Goal: Task Accomplishment & Management: Manage account settings

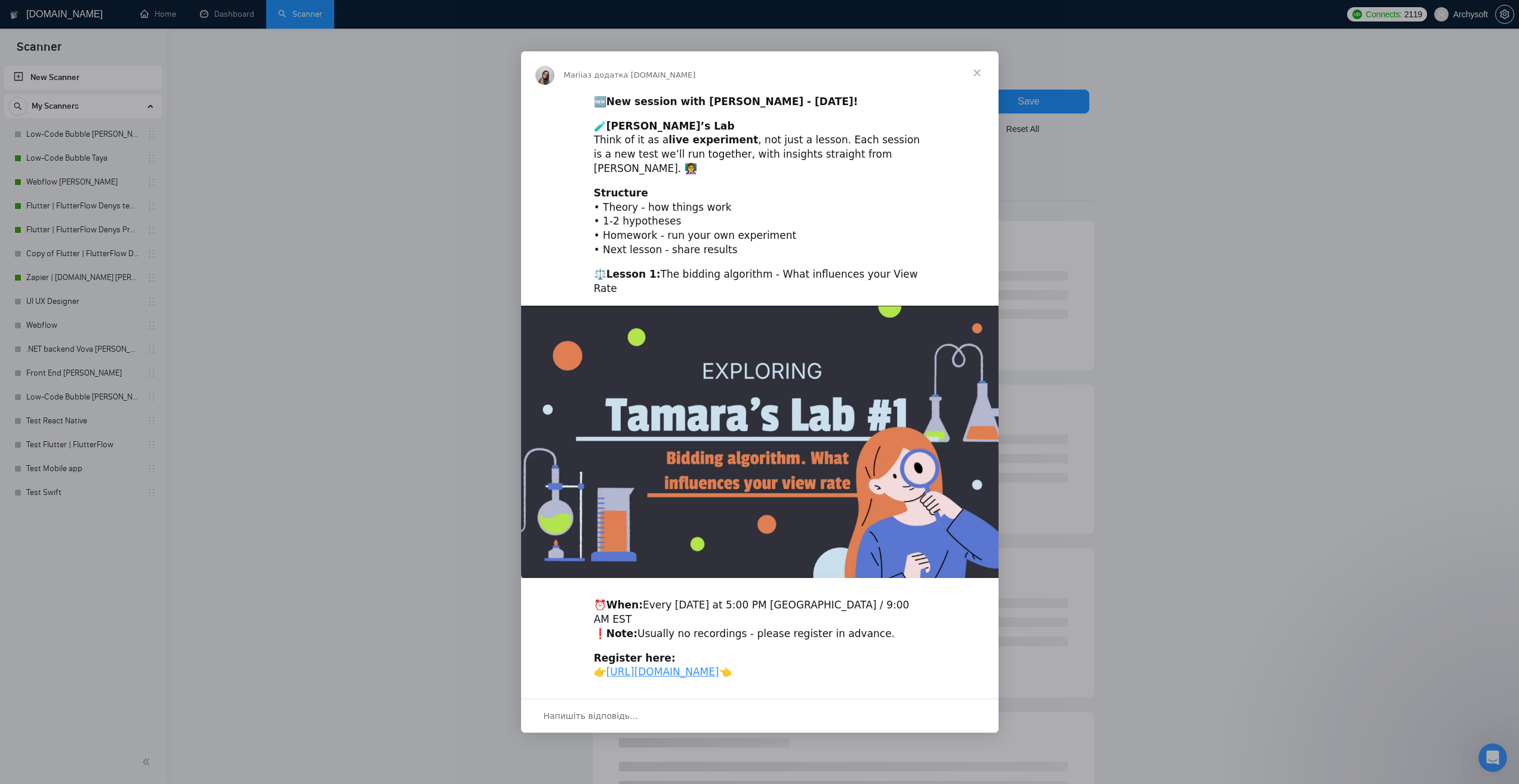
click at [974, 71] on span "Закрити" at bounding box center [977, 73] width 43 height 43
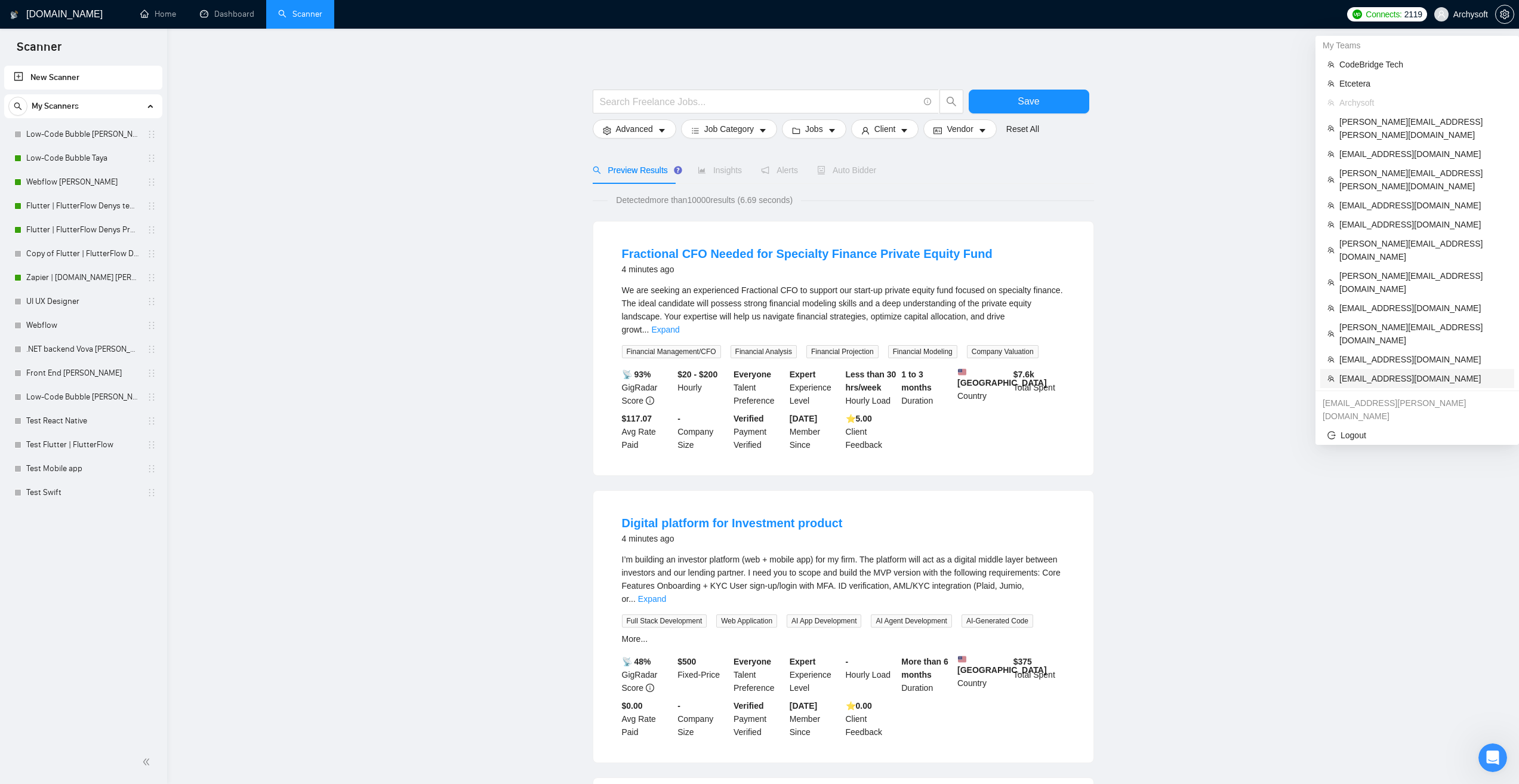
click at [1354, 372] on span "support@dynastytaxrelief.com" at bounding box center [1424, 377] width 167 height 13
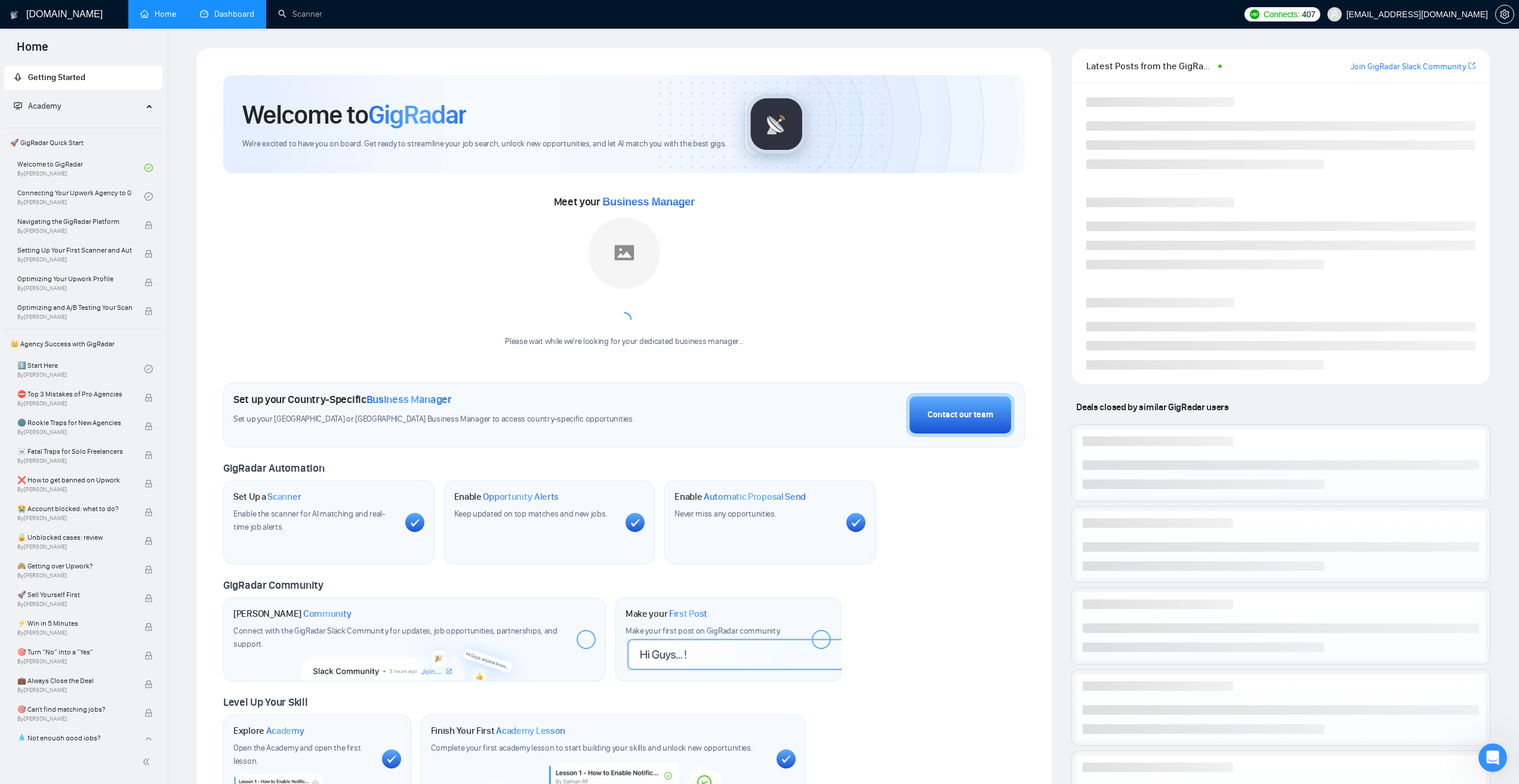
click at [241, 13] on link "Dashboard" at bounding box center [228, 14] width 54 height 10
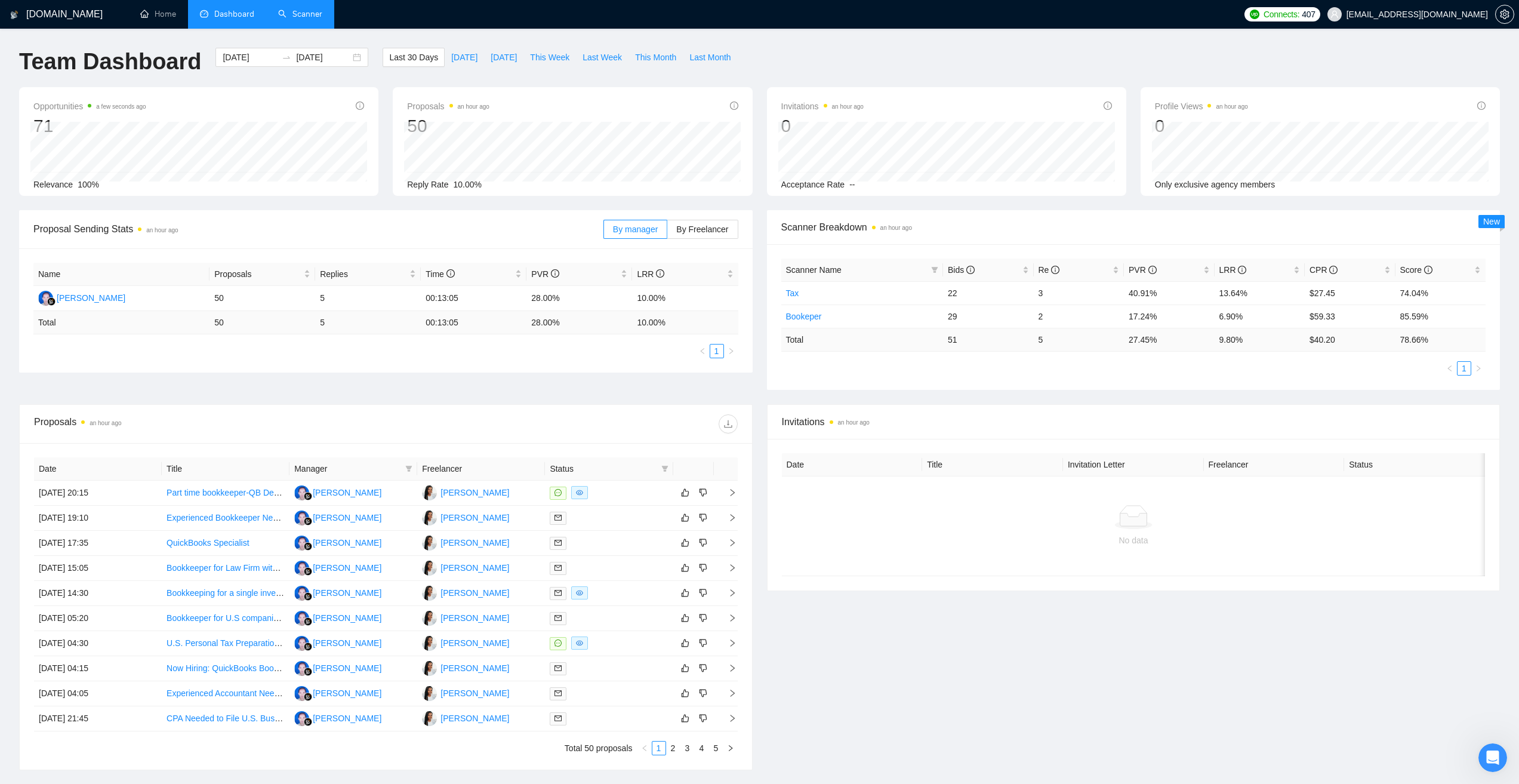
click at [315, 11] on link "Scanner" at bounding box center [300, 14] width 44 height 10
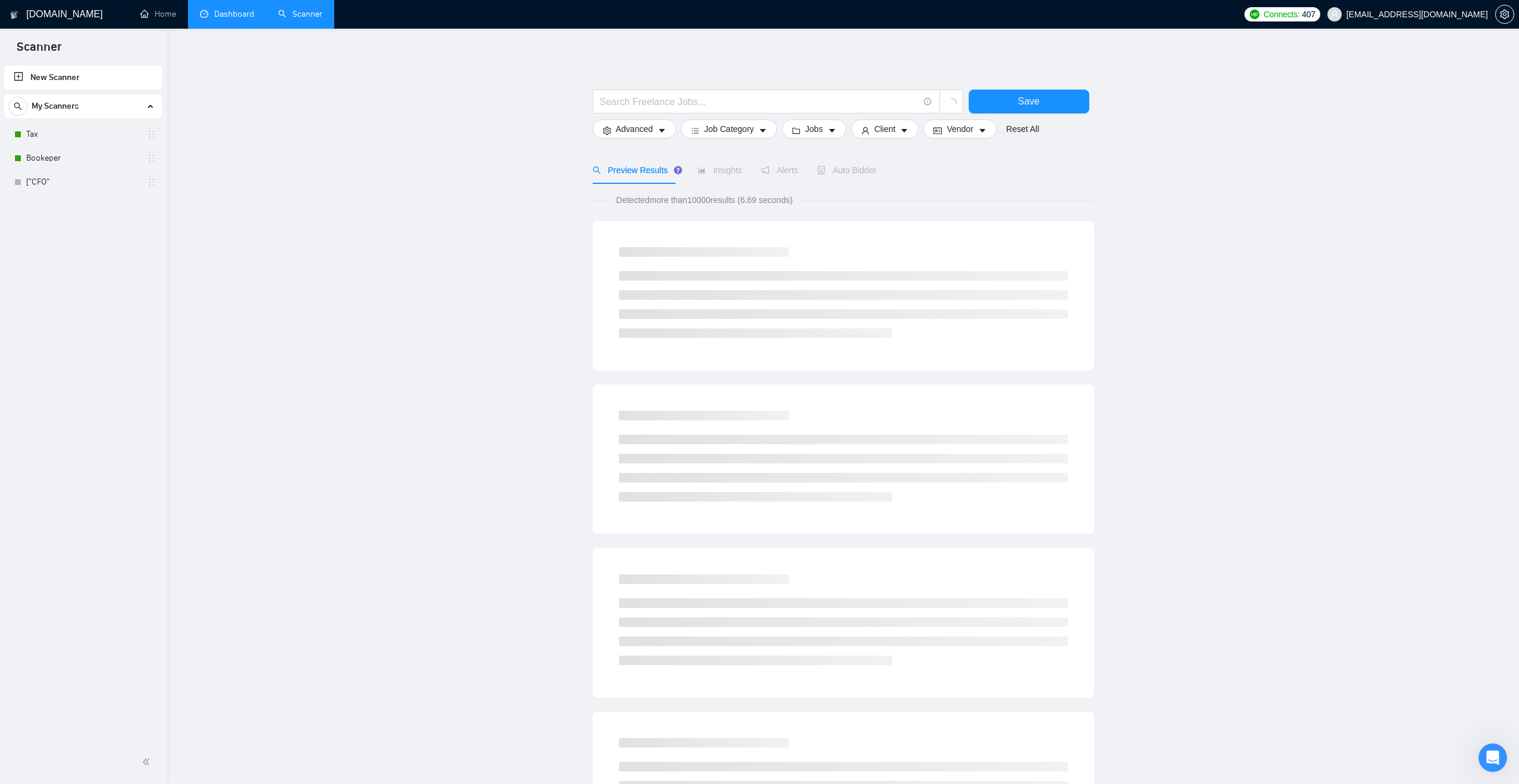
click at [83, 118] on div "My Scanners" at bounding box center [84, 106] width 150 height 24
click at [88, 101] on div "My Scanners" at bounding box center [84, 106] width 150 height 24
click at [83, 126] on link "Tax" at bounding box center [83, 134] width 114 height 24
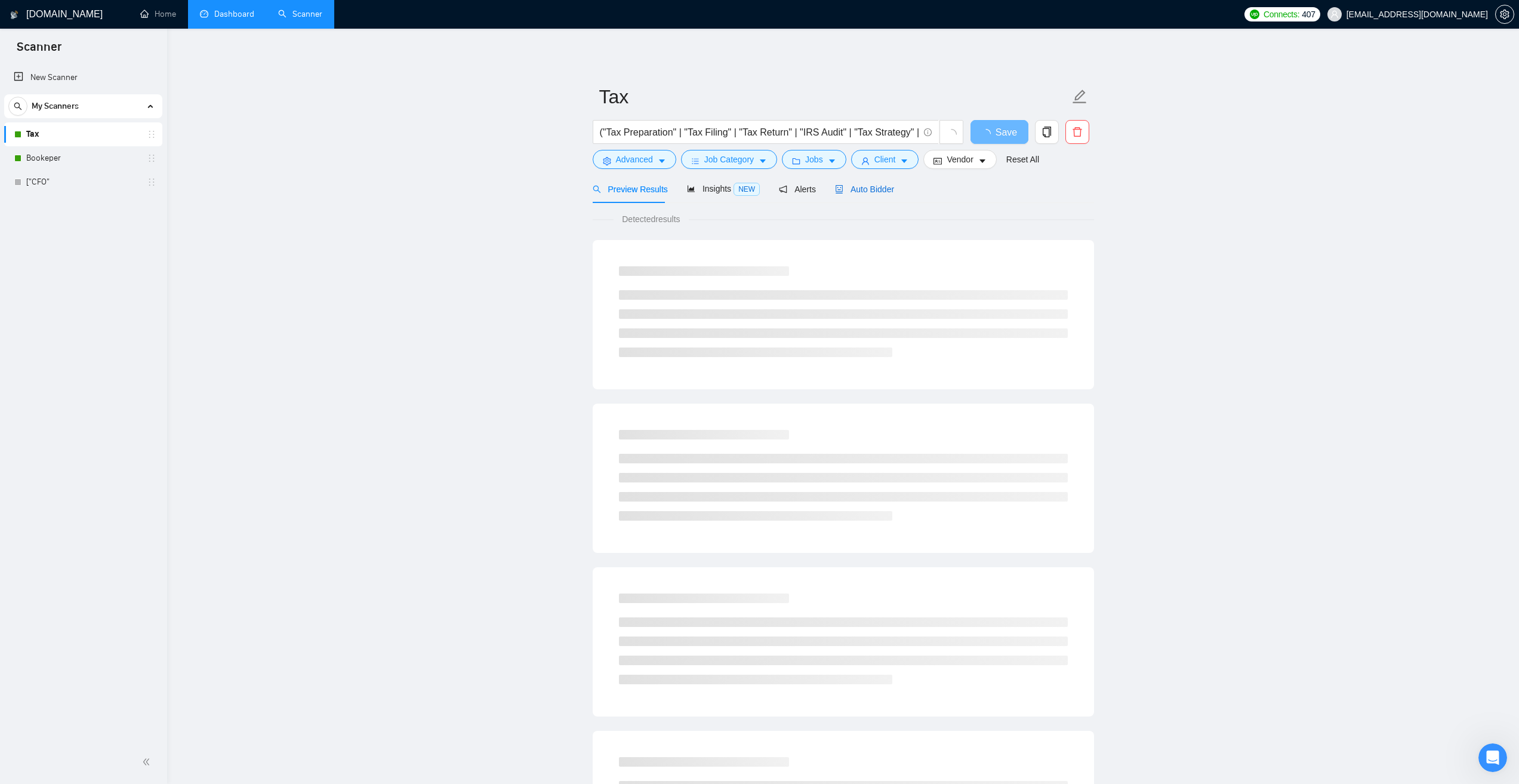
click at [878, 193] on span "Auto Bidder" at bounding box center [864, 190] width 59 height 10
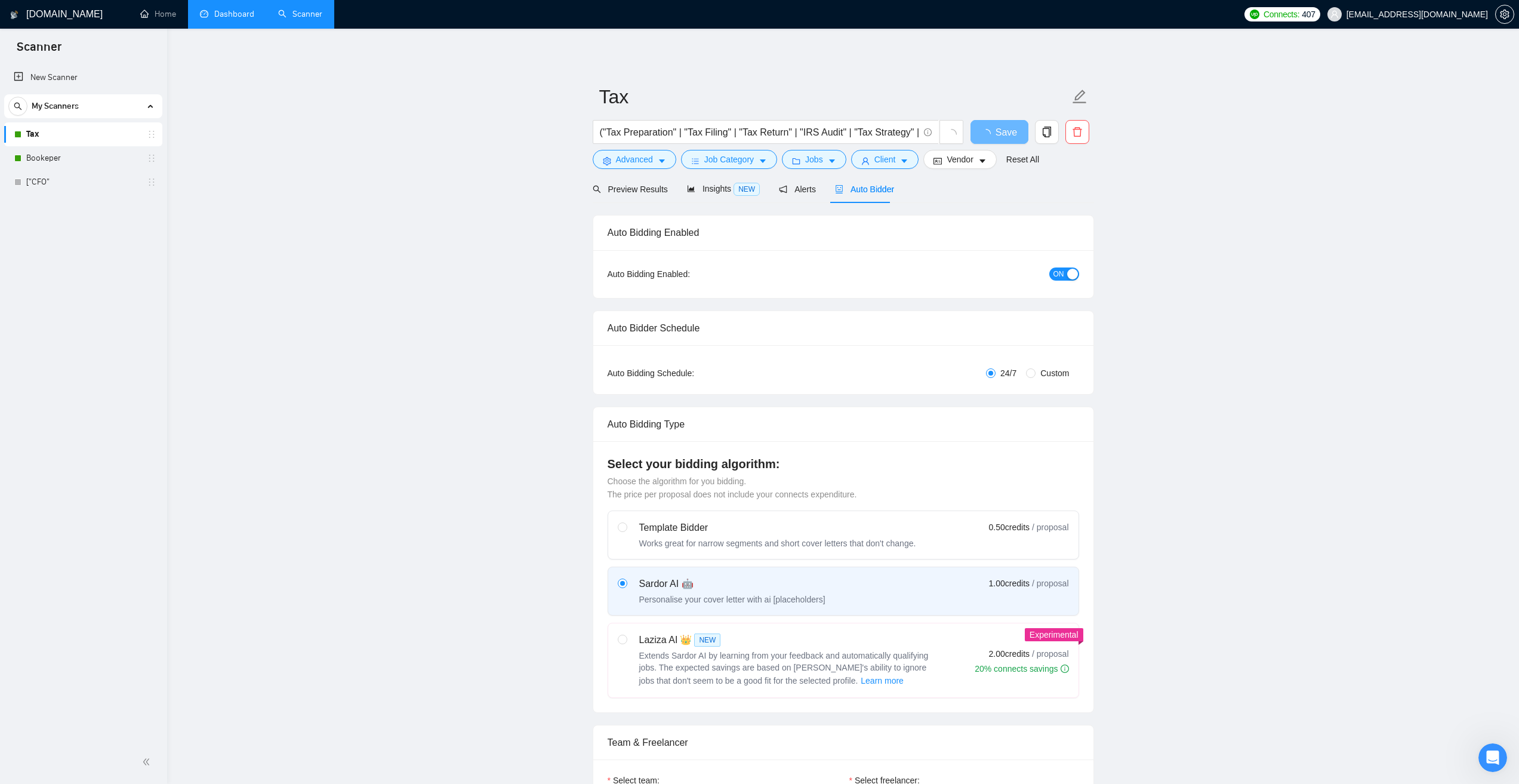
checkbox input "true"
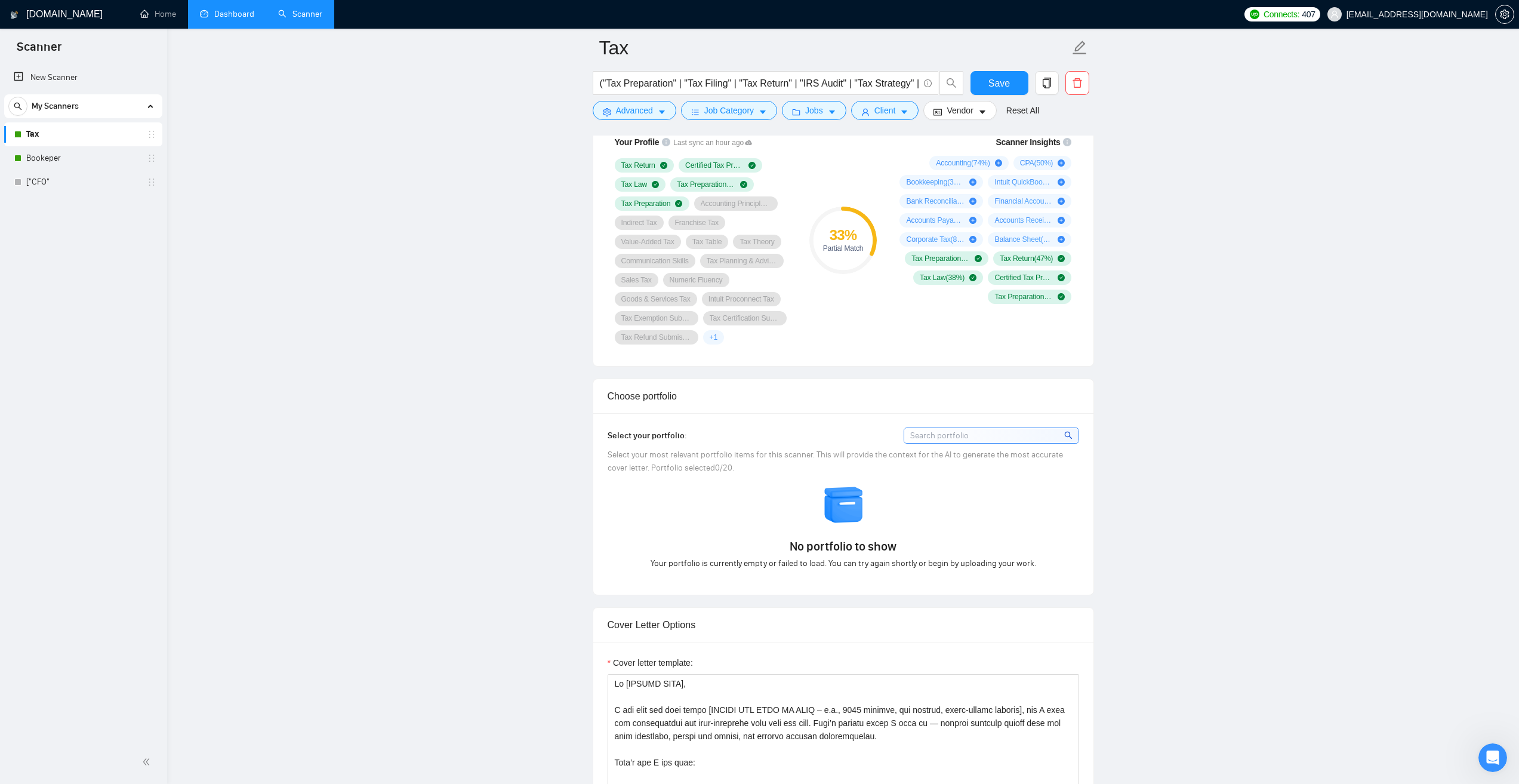
scroll to position [836, 0]
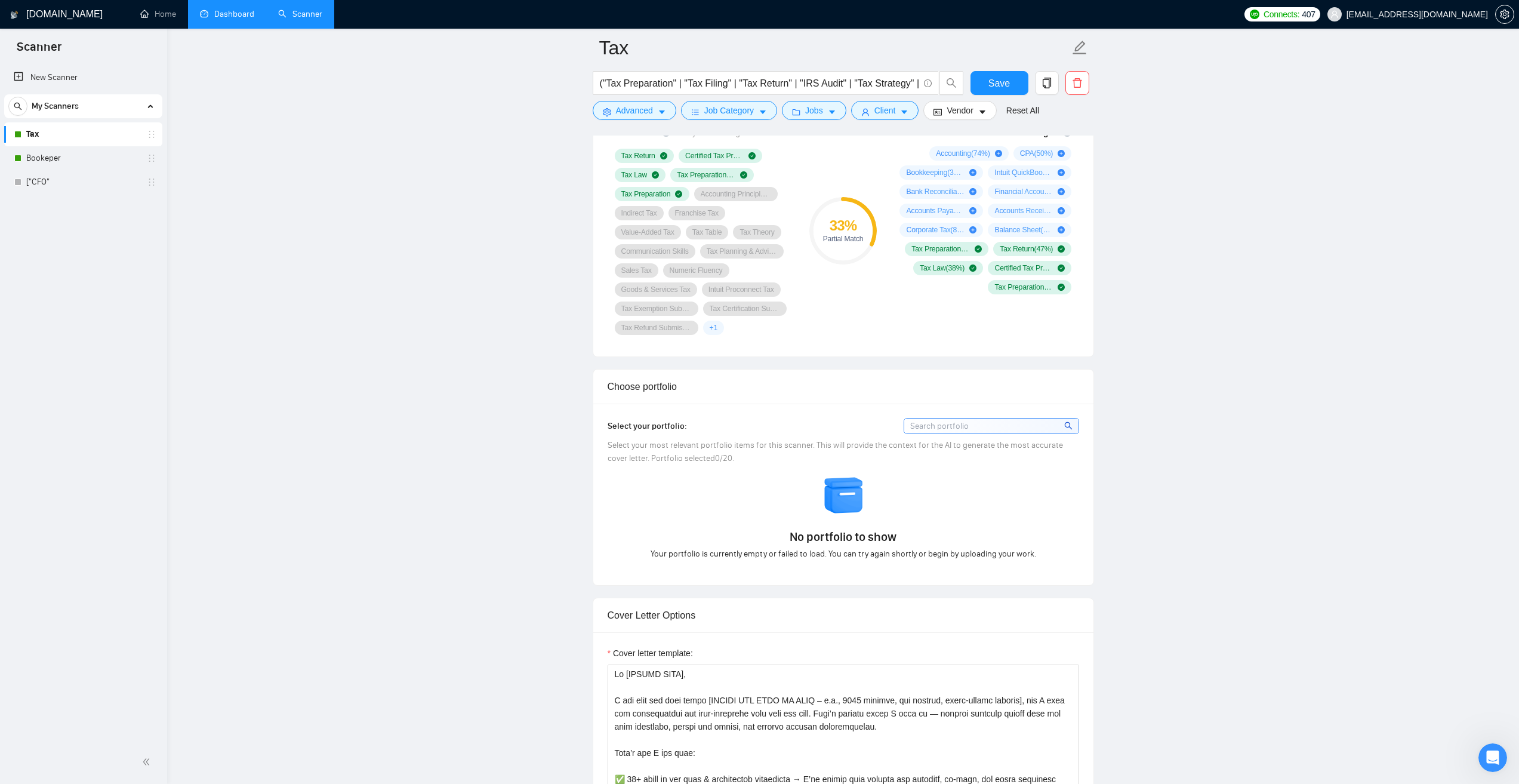
click at [950, 420] on input at bounding box center [991, 425] width 174 height 15
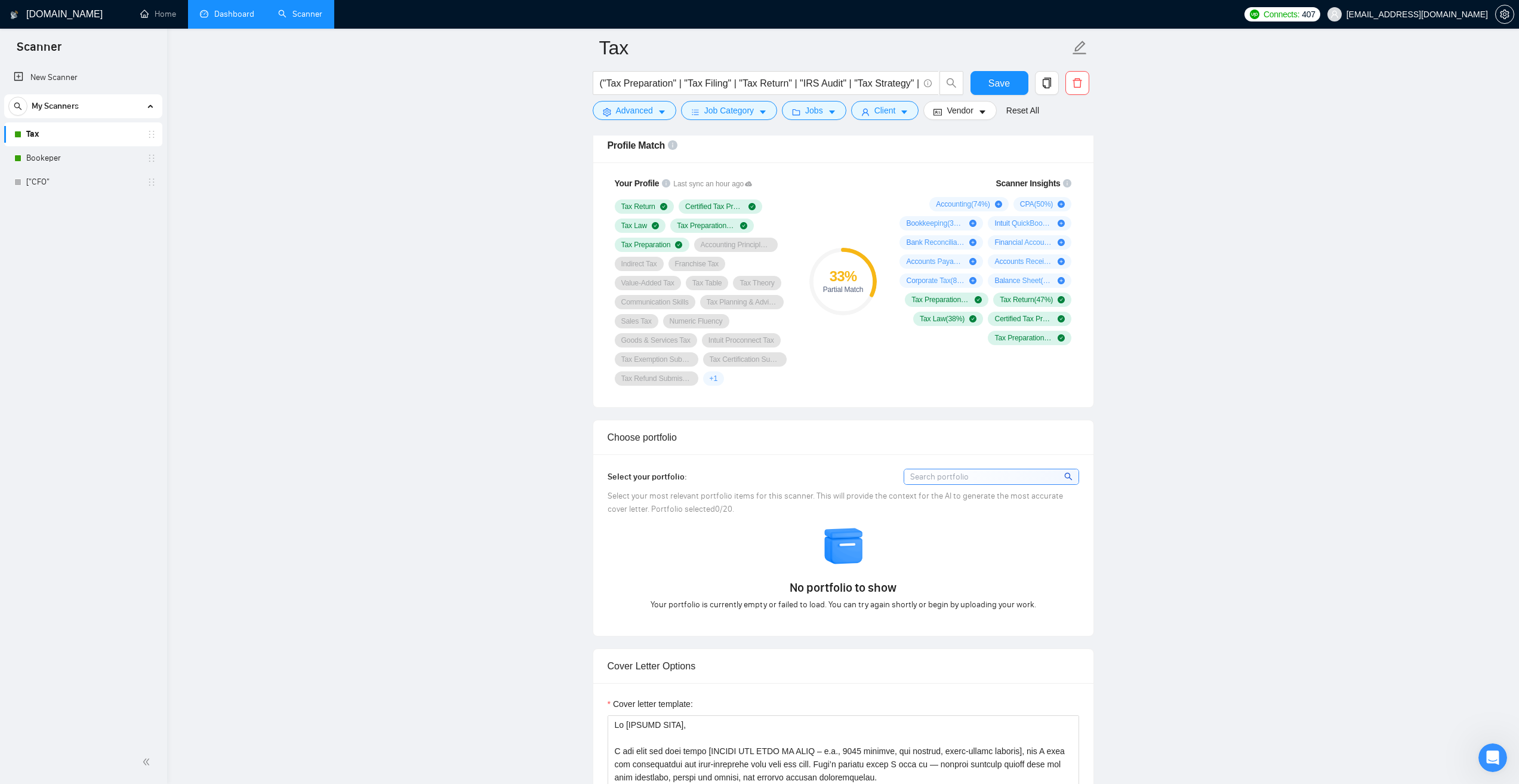
scroll to position [776, 0]
